Goal: Communication & Community: Answer question/provide support

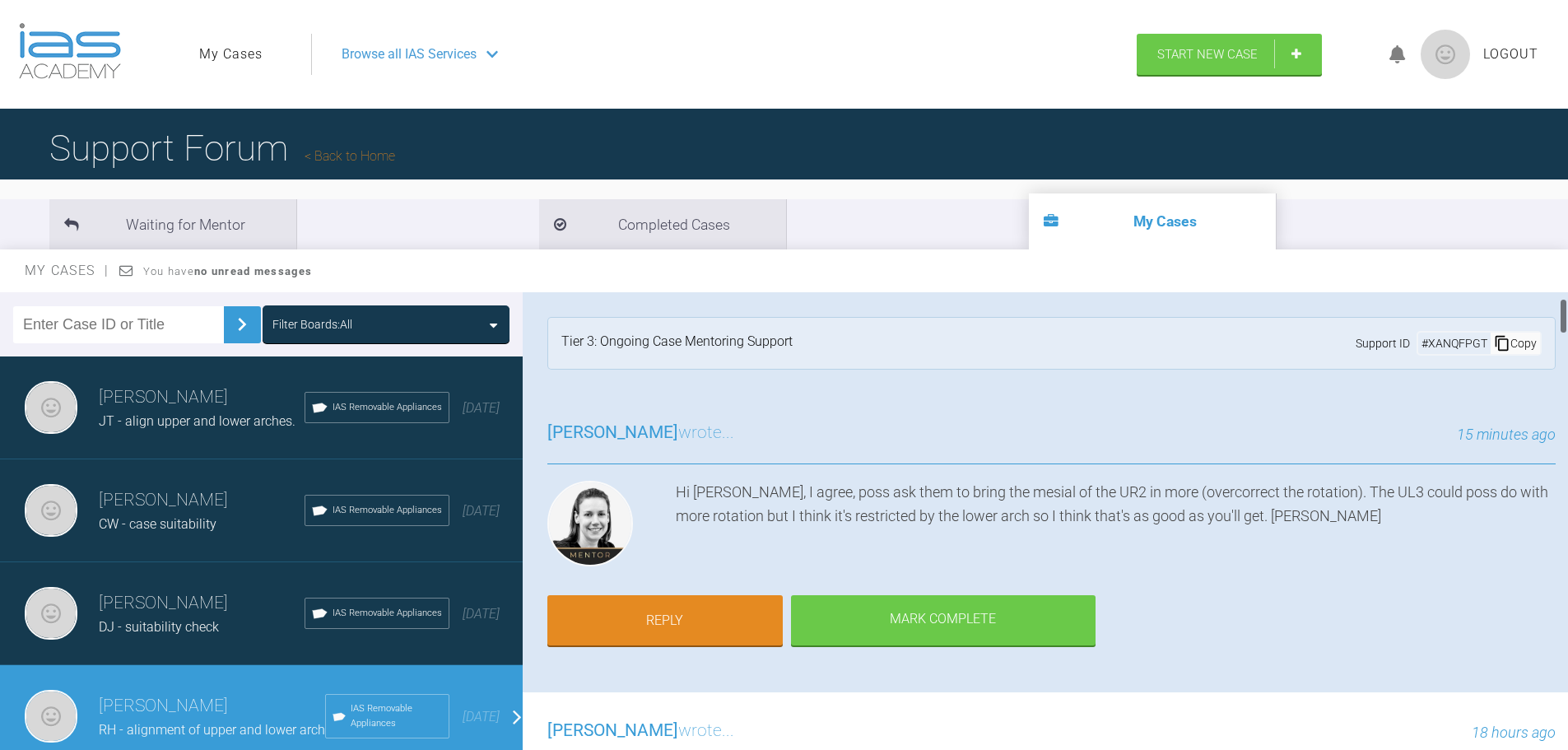
scroll to position [83, 0]
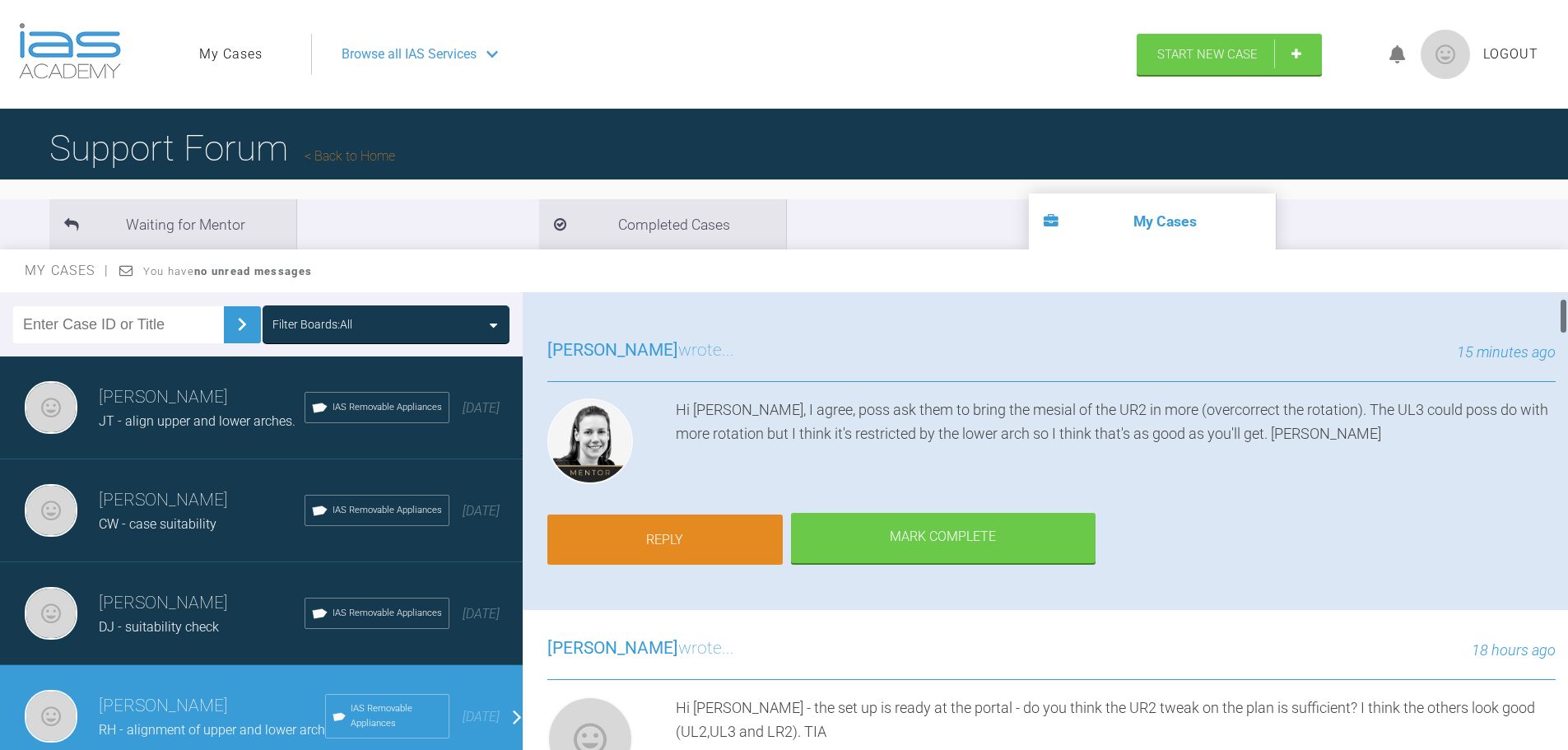
click at [661, 532] on link "Reply" at bounding box center [665, 539] width 236 height 51
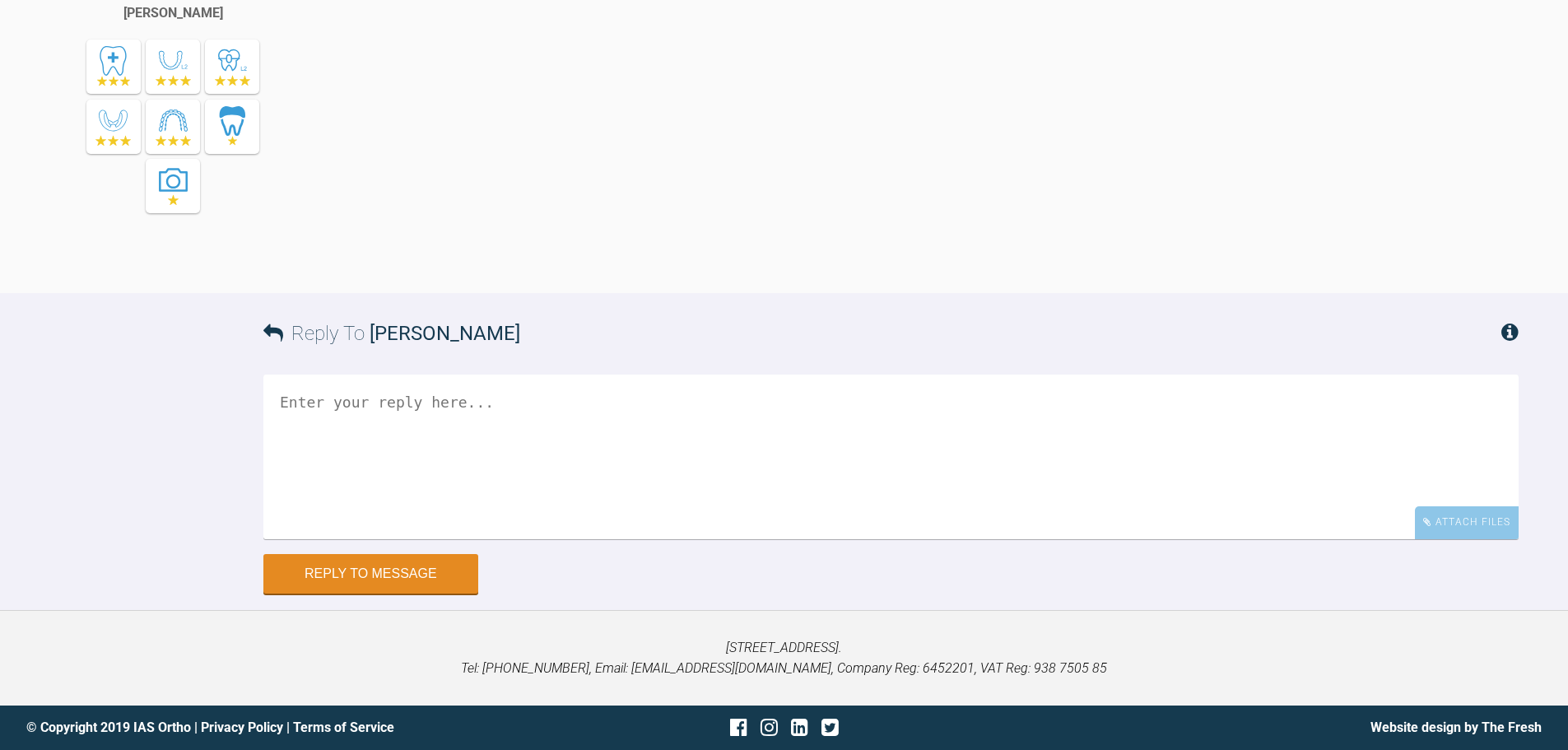
scroll to position [9786, 0]
click at [545, 365] on div "Reply To [PERSON_NAME]" at bounding box center [891, 333] width 1256 height 81
click at [595, 421] on textarea at bounding box center [891, 456] width 1256 height 164
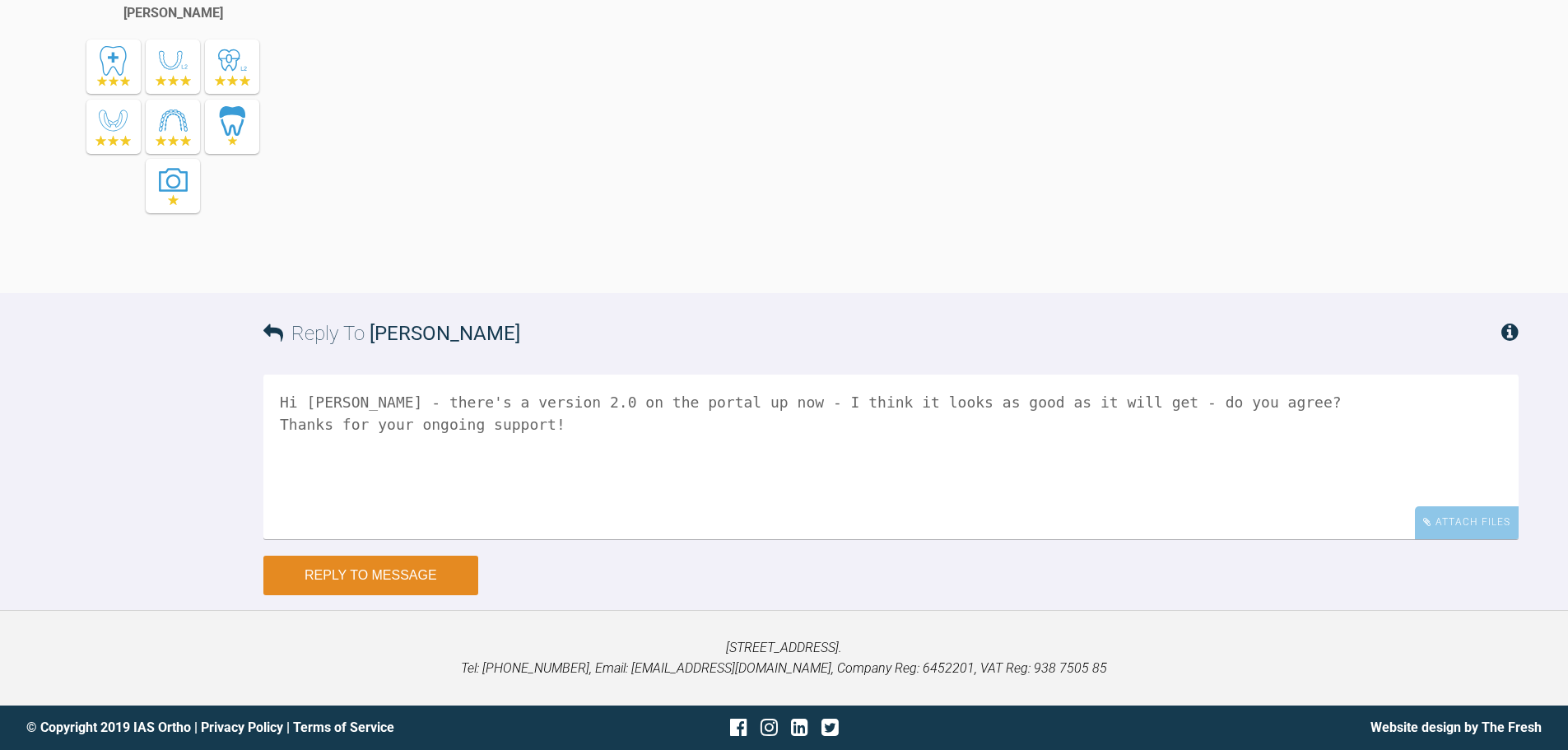
type textarea "Hi [PERSON_NAME] - there's a version 2.0 on the portal up now - I think it look…"
click at [415, 573] on button "Reply to Message" at bounding box center [371, 575] width 215 height 39
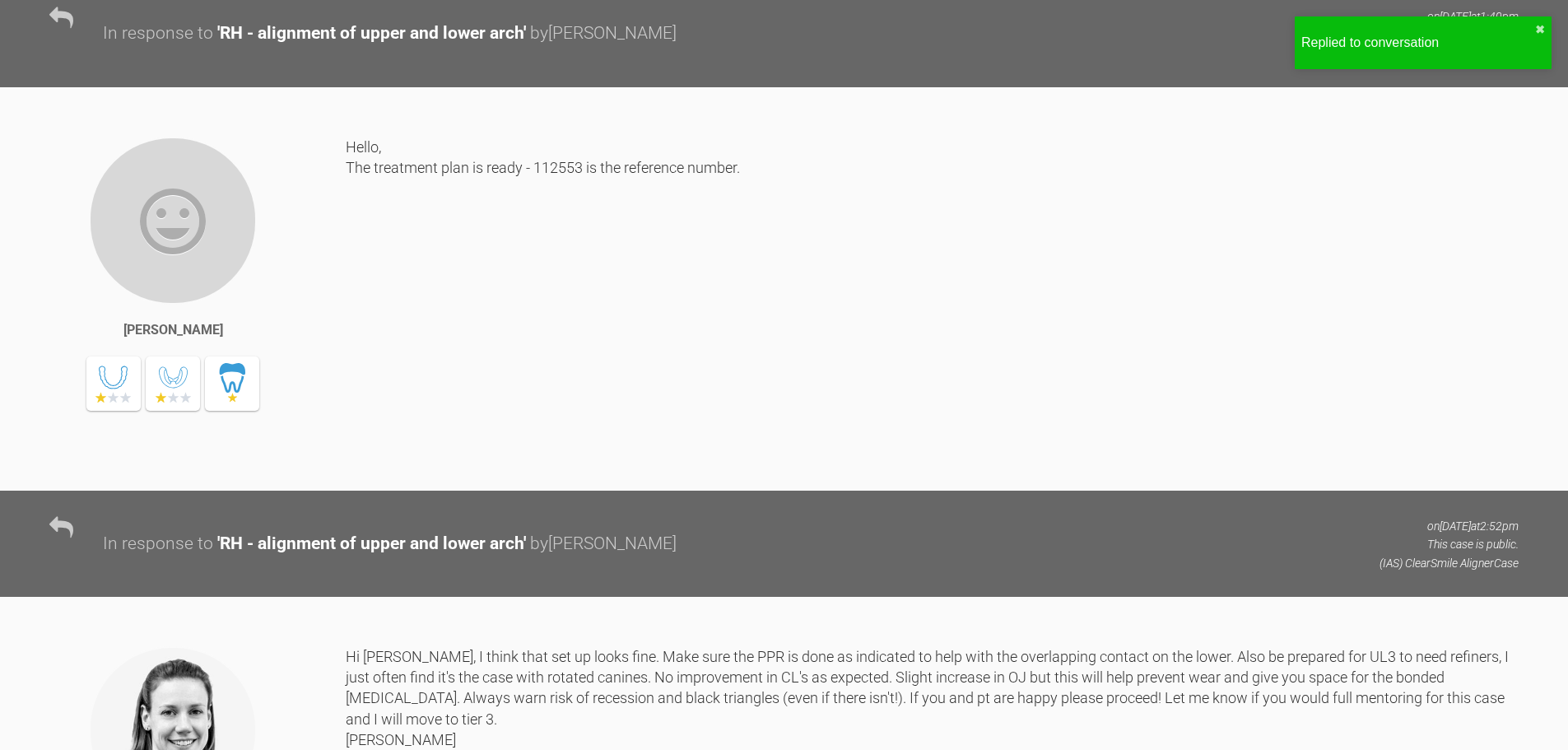
scroll to position [0, 0]
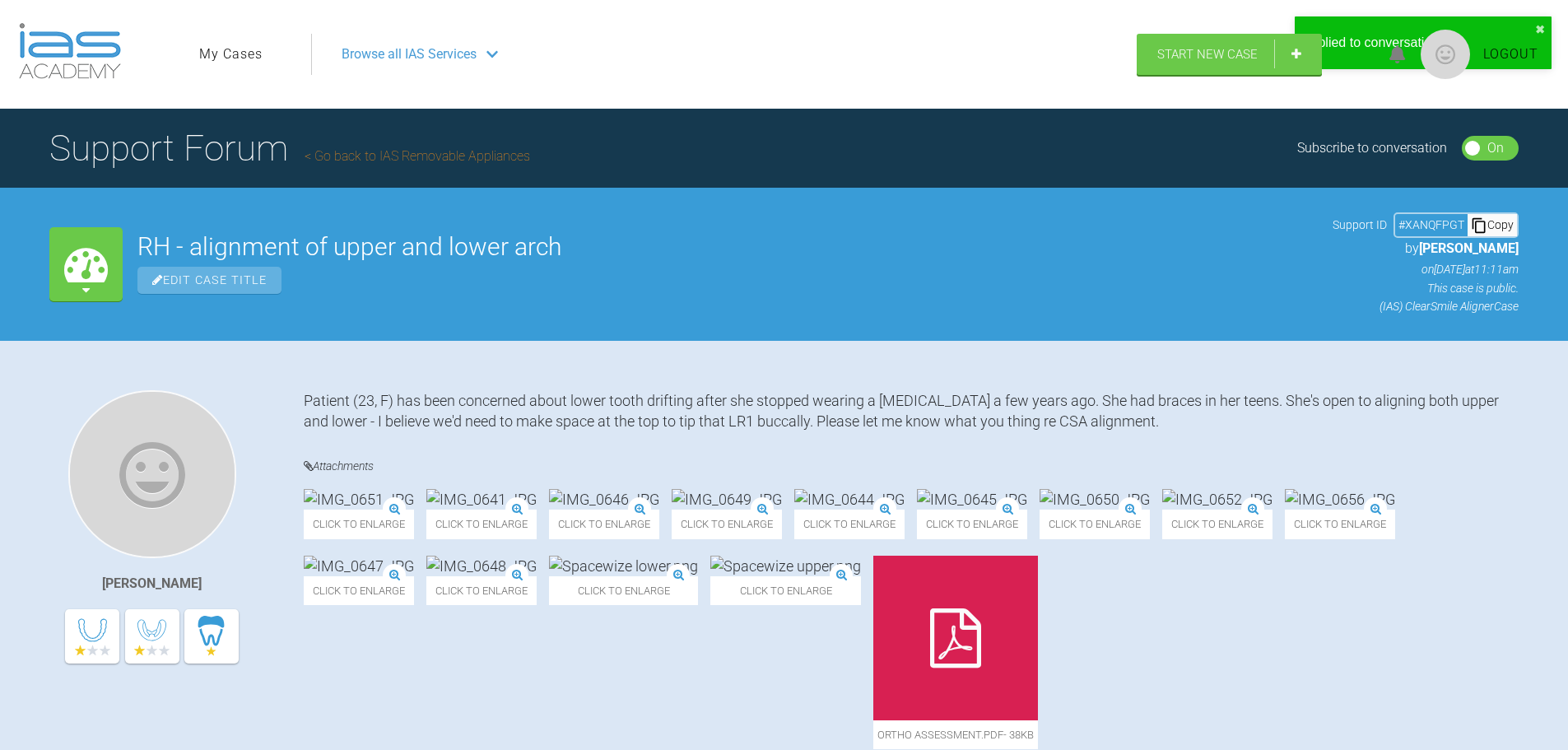
click at [83, 274] on icon at bounding box center [86, 264] width 44 height 44
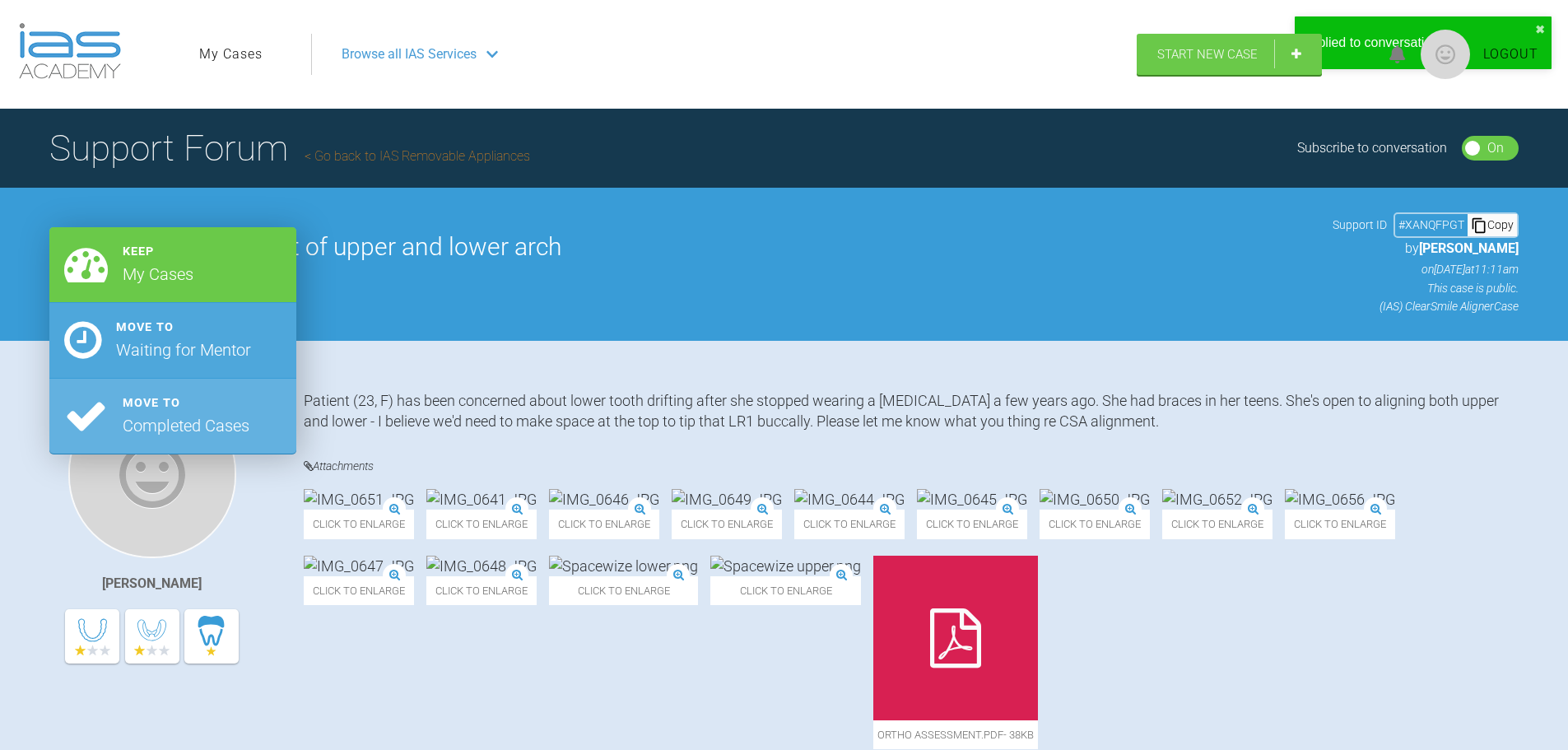
click at [134, 345] on div "Waiting for Mentor" at bounding box center [183, 350] width 135 height 26
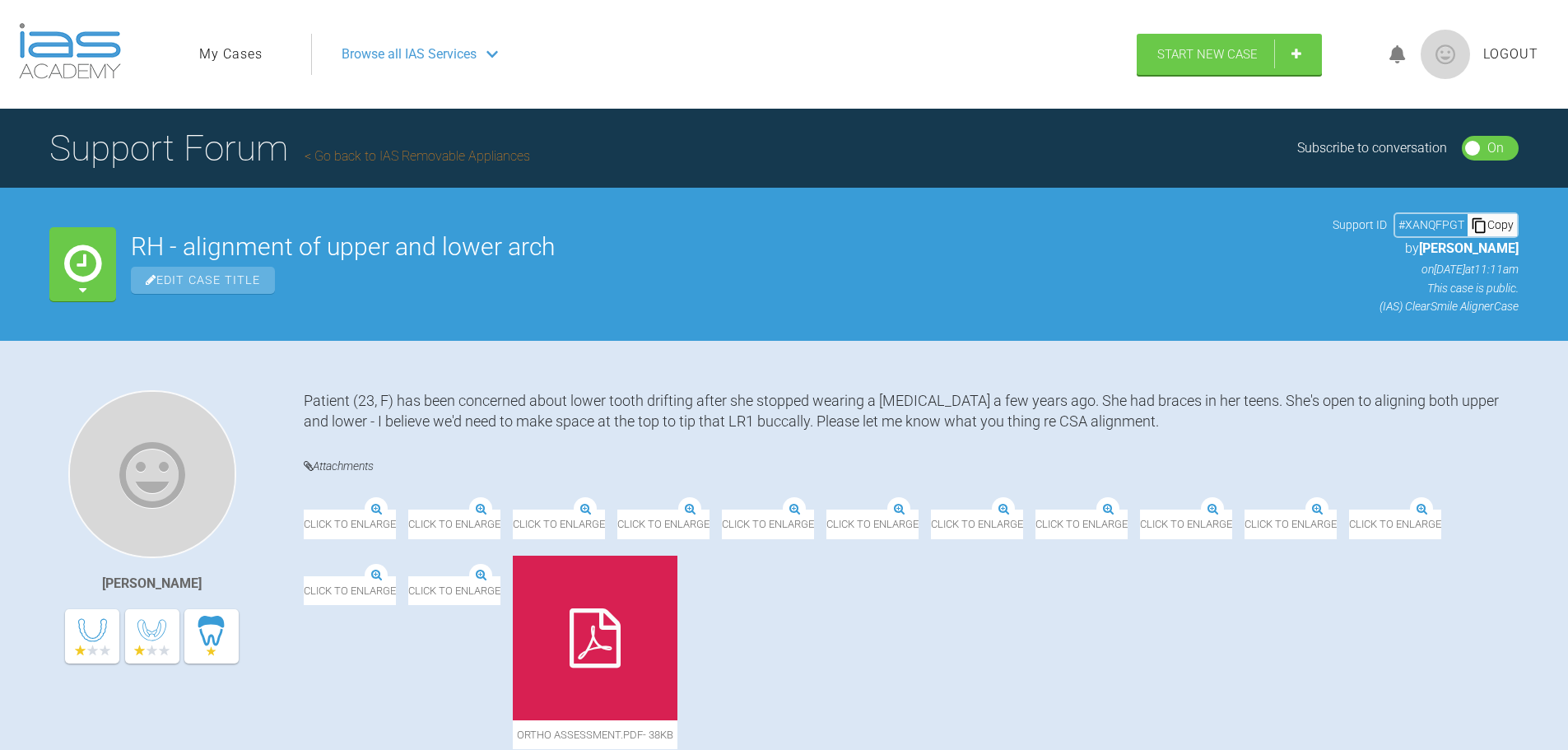
click at [80, 285] on icon at bounding box center [83, 289] width 8 height 13
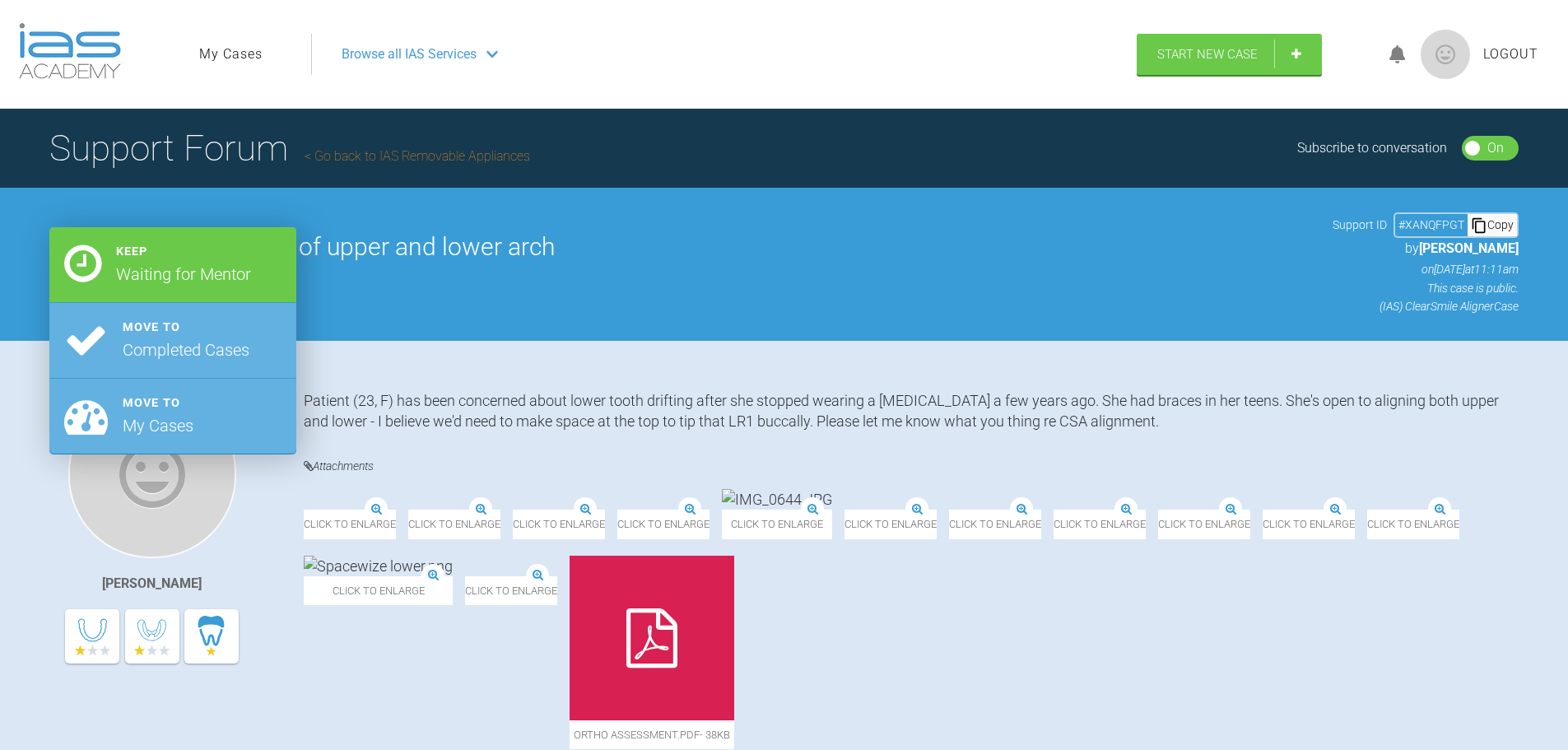
click at [769, 220] on div "RH - alignment of upper and lower arch Edit Case Title Support ID # XANQFPGT Co…" at bounding box center [824, 264] width 1388 height 103
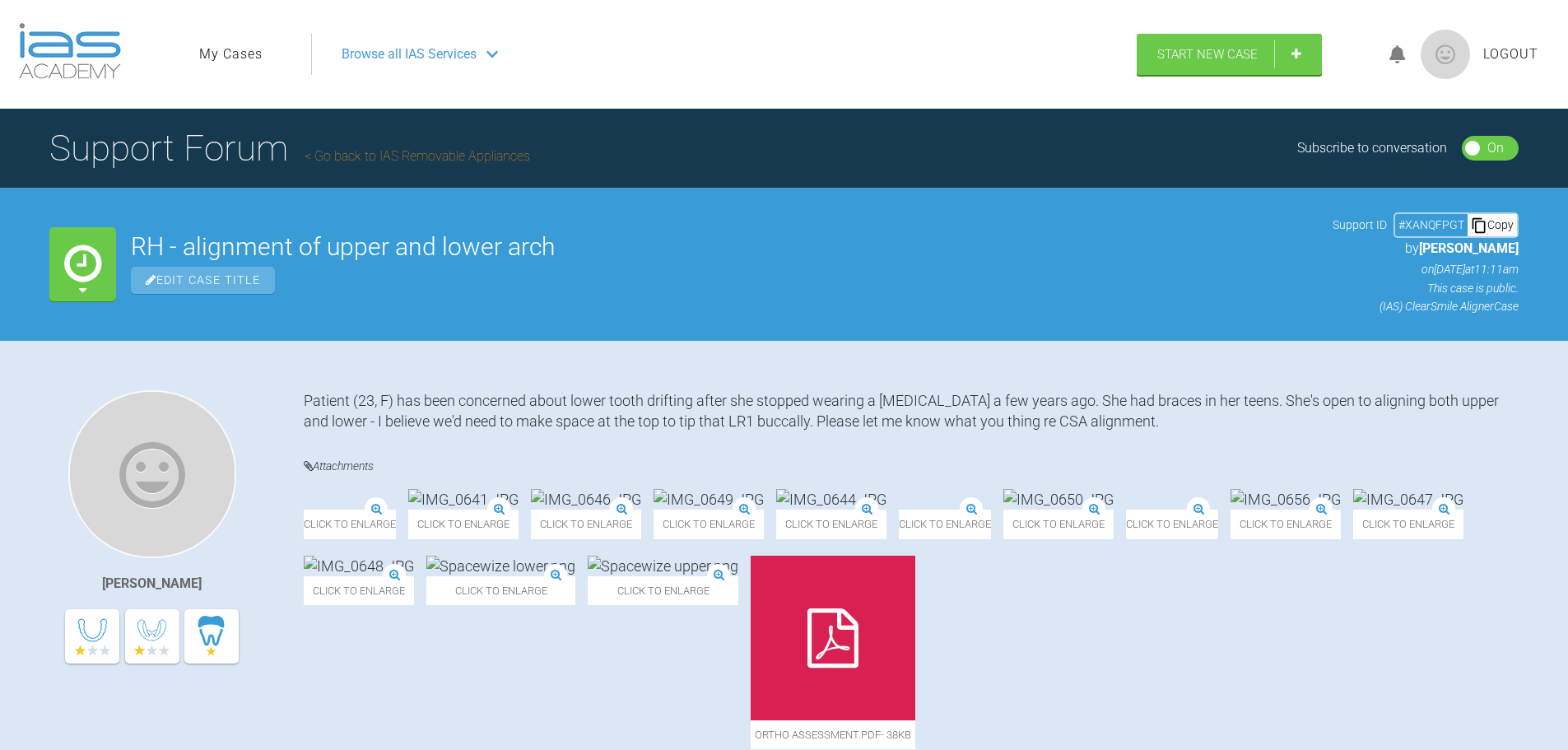
click at [69, 42] on img at bounding box center [70, 50] width 102 height 56
